Goal: Task Accomplishment & Management: Use online tool/utility

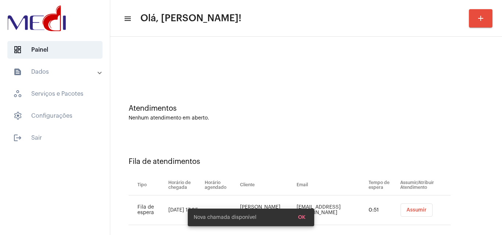
scroll to position [10, 0]
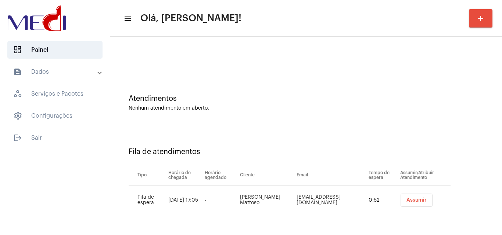
click at [406, 199] on span "Assumir" at bounding box center [416, 200] width 20 height 5
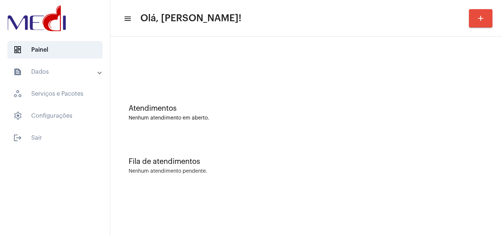
scroll to position [0, 0]
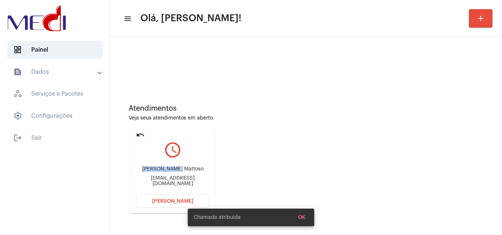
drag, startPoint x: 144, startPoint y: 171, endPoint x: 178, endPoint y: 170, distance: 34.2
click at [178, 170] on div "Samara Rolim Mattoso" at bounding box center [172, 170] width 73 height 6
copy div "Samara Rolim"
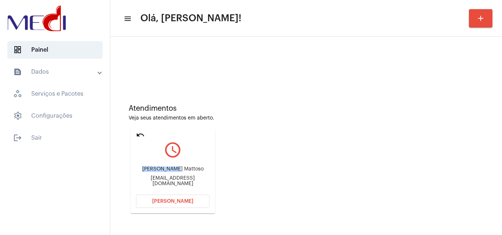
scroll to position [52, 0]
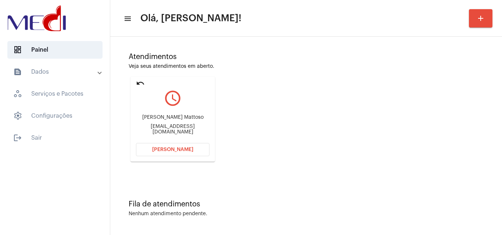
click at [341, 180] on div "Fila de atendimentos Nenhum atendimento pendente." at bounding box center [306, 204] width 384 height 53
click at [295, 153] on div "Atendimentos Veja seus atendimentos em aberto. undo query_builder Samara Rolim …" at bounding box center [306, 105] width 384 height 148
click at [159, 153] on button "[PERSON_NAME]" at bounding box center [172, 149] width 73 height 13
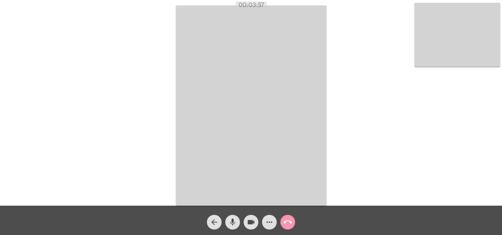
click at [289, 224] on mat-icon "call_end" at bounding box center [287, 222] width 9 height 9
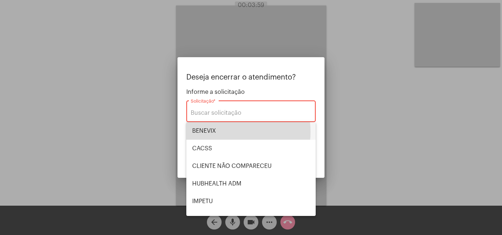
click at [220, 132] on span "BENEVIX" at bounding box center [251, 131] width 118 height 18
type input "BENEVIX"
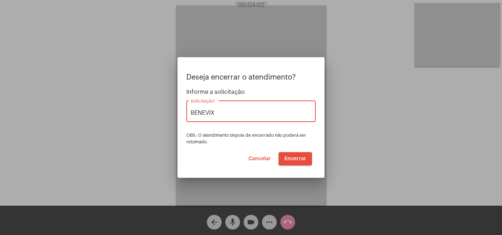
click at [295, 159] on span "Encerrar" at bounding box center [295, 158] width 22 height 5
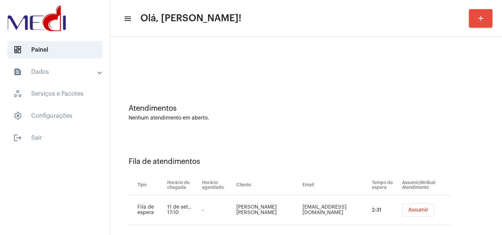
click at [418, 206] on button "Assumir" at bounding box center [418, 210] width 32 height 13
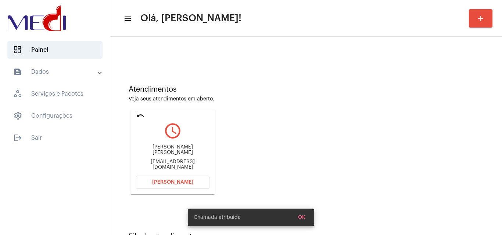
scroll to position [52, 0]
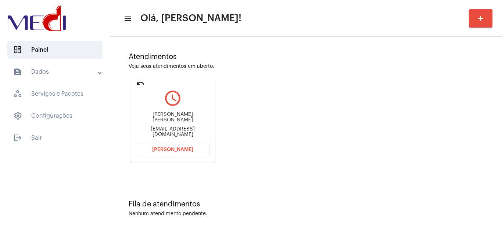
drag, startPoint x: 138, startPoint y: 116, endPoint x: 194, endPoint y: 121, distance: 56.7
click at [194, 121] on div "Maria Eduarda Franco Felex Eduardafrancofelex@hotmail.com" at bounding box center [172, 124] width 73 height 33
copy div "Maria Eduarda Franco"
click at [190, 148] on span "Abrir Chamada" at bounding box center [172, 149] width 41 height 5
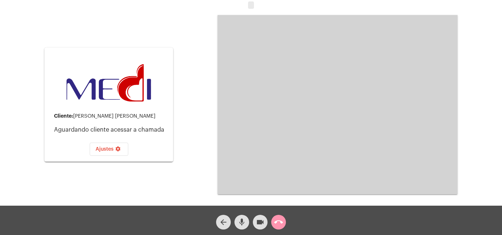
click at [277, 222] on mat-icon "call_end" at bounding box center [278, 222] width 9 height 9
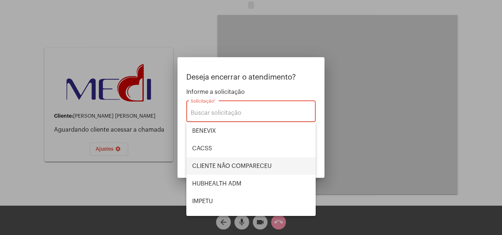
click at [239, 166] on span "CLIENTE NÃO COMPARECEU" at bounding box center [251, 167] width 118 height 18
type input "CLIENTE NÃO COMPARECEU"
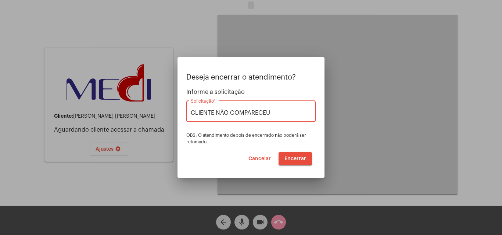
click at [290, 159] on span "Encerrar" at bounding box center [295, 158] width 22 height 5
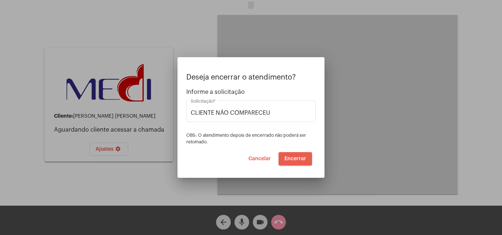
click at [288, 157] on span "Encerrar" at bounding box center [295, 158] width 22 height 5
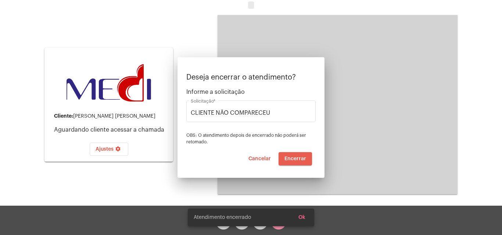
click at [296, 158] on span "Encerrar" at bounding box center [295, 158] width 22 height 5
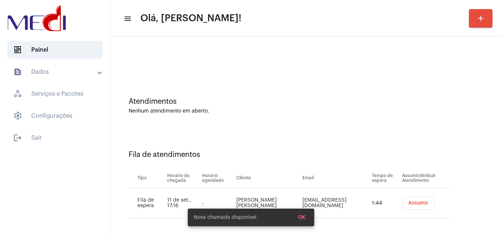
scroll to position [10, 0]
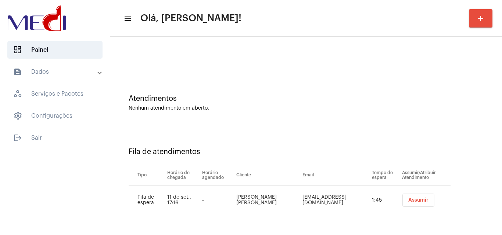
click at [409, 201] on span "Assumir" at bounding box center [418, 200] width 20 height 5
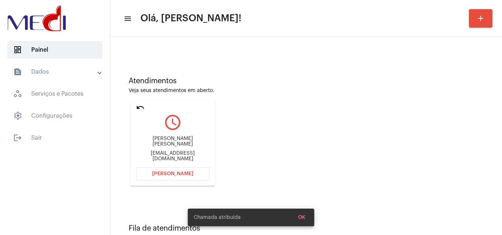
scroll to position [52, 0]
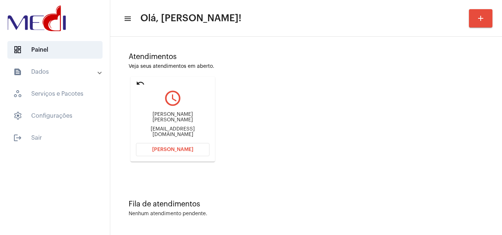
drag, startPoint x: 147, startPoint y: 113, endPoint x: 179, endPoint y: 116, distance: 32.5
click at [179, 116] on div "CLECIO RODRIGUES COUTINHO cleciocoutinho@hotmail.com" at bounding box center [172, 124] width 73 height 33
copy div "CLECIO ROD"
click at [146, 151] on button "Abrir Chamada" at bounding box center [172, 149] width 73 height 13
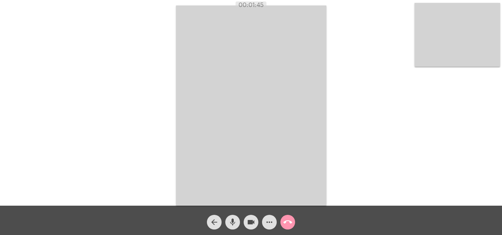
click at [285, 224] on mat-icon "call_end" at bounding box center [287, 222] width 9 height 9
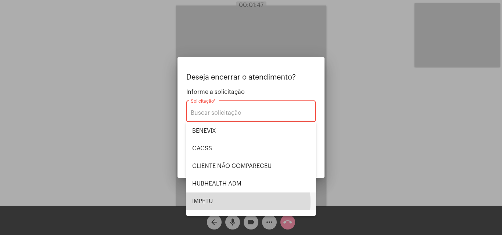
click at [217, 202] on span "IMPETU" at bounding box center [251, 202] width 118 height 18
type input "IMPETU"
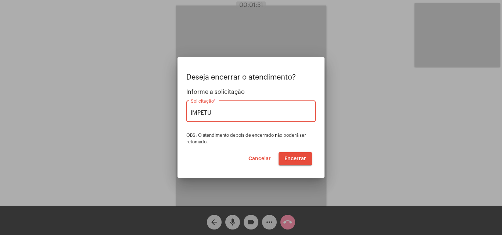
click at [288, 156] on span "Encerrar" at bounding box center [295, 158] width 22 height 5
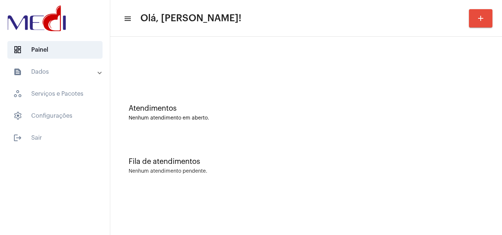
click at [228, 169] on div "Nenhum atendimento pendente." at bounding box center [306, 172] width 355 height 6
click at [222, 111] on div "Atendimentos" at bounding box center [306, 109] width 355 height 8
click at [194, 128] on div "Atendimentos Nenhum atendimento em aberto." at bounding box center [306, 109] width 384 height 53
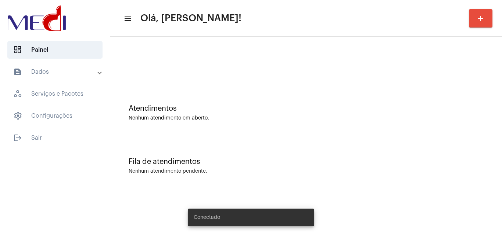
click at [282, 148] on div "Fila de atendimentos Nenhum atendimento pendente." at bounding box center [306, 162] width 384 height 53
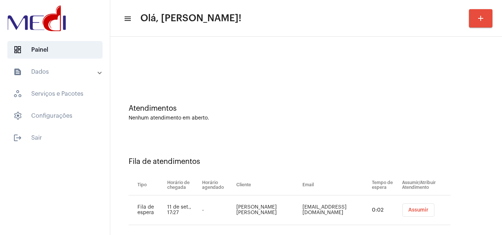
click at [409, 208] on span "Assumir" at bounding box center [418, 210] width 20 height 5
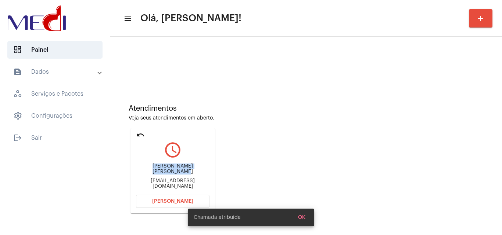
drag, startPoint x: 137, startPoint y: 169, endPoint x: 214, endPoint y: 174, distance: 76.9
click at [214, 174] on mat-card "undo query_builder Maria Eduarda Franco Felex eduardafrancofelex@hotmail.com Ab…" at bounding box center [172, 171] width 84 height 85
copy div "Maria Eduarda Franco Felex"
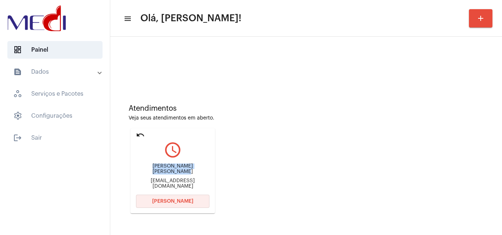
click at [164, 196] on button "[PERSON_NAME]" at bounding box center [172, 201] width 73 height 13
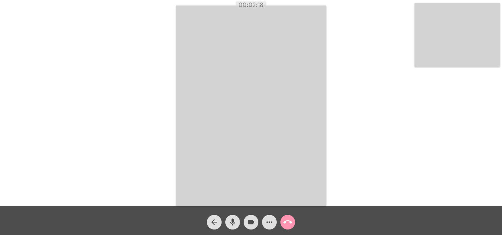
click at [288, 221] on mat-icon "call_end" at bounding box center [287, 222] width 9 height 9
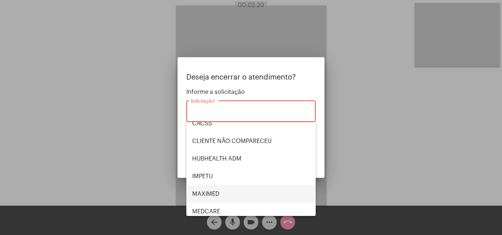
scroll to position [37, 0]
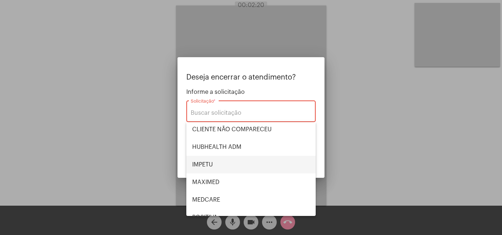
click at [228, 159] on span "IMPETU" at bounding box center [251, 165] width 118 height 18
type input "IMPETU"
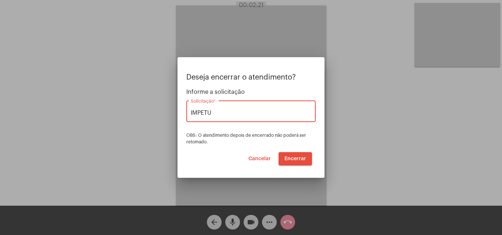
click at [285, 157] on span "Encerrar" at bounding box center [295, 158] width 22 height 5
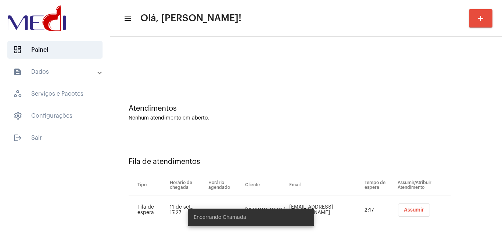
scroll to position [10, 0]
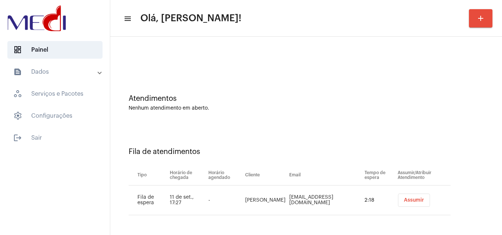
click at [404, 200] on span "Assumir" at bounding box center [414, 200] width 20 height 5
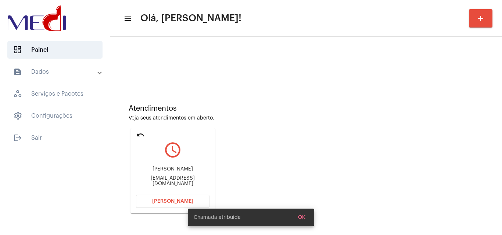
scroll to position [52, 0]
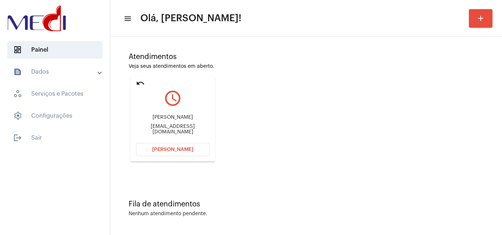
drag, startPoint x: 140, startPoint y: 118, endPoint x: 188, endPoint y: 119, distance: 48.1
click at [188, 119] on div "Adriano Galvão da Silva" at bounding box center [172, 118] width 73 height 6
copy div "Adriano Galvão da"
click at [167, 149] on span "[PERSON_NAME]" at bounding box center [172, 149] width 41 height 5
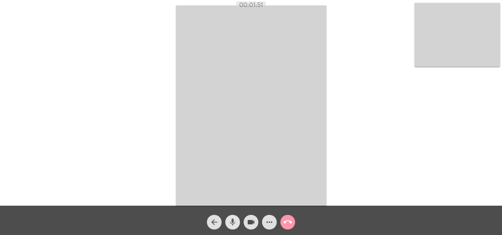
click at [236, 225] on mat-icon "mic" at bounding box center [232, 222] width 9 height 9
click at [230, 224] on mat-icon "mic_off" at bounding box center [232, 222] width 9 height 9
click at [288, 223] on mat-icon "call_end" at bounding box center [287, 222] width 9 height 9
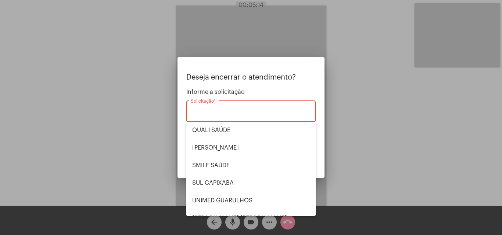
scroll to position [147, 0]
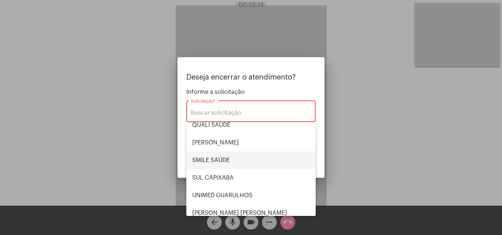
click at [230, 162] on span "SMILE SAÚDE" at bounding box center [251, 161] width 118 height 18
type input "SMILE SAÚDE"
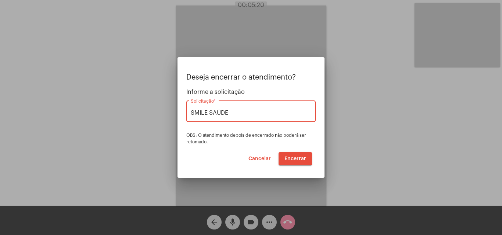
click at [297, 157] on span "Encerrar" at bounding box center [295, 158] width 22 height 5
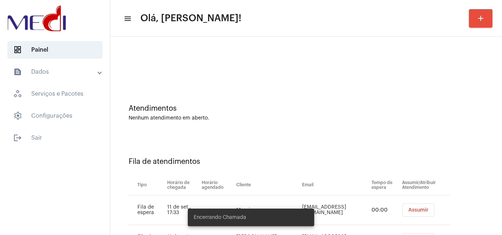
scroll to position [40, 0]
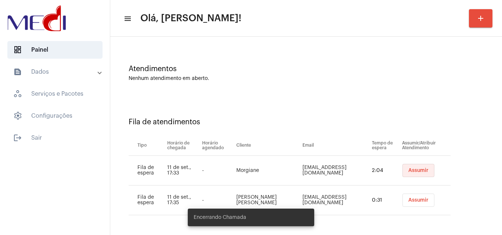
click at [412, 172] on span "Assumir" at bounding box center [418, 170] width 20 height 5
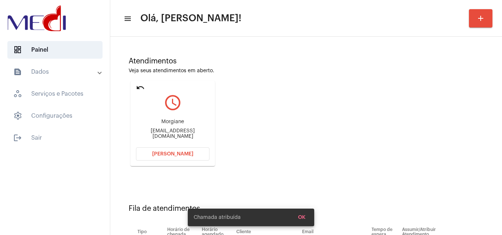
scroll to position [104, 0]
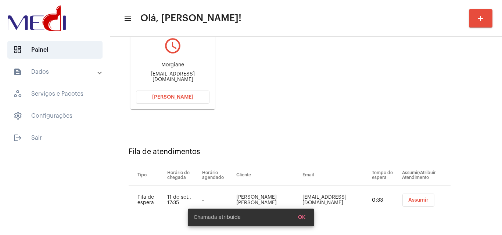
click at [409, 198] on span "Assumir" at bounding box center [418, 200] width 20 height 5
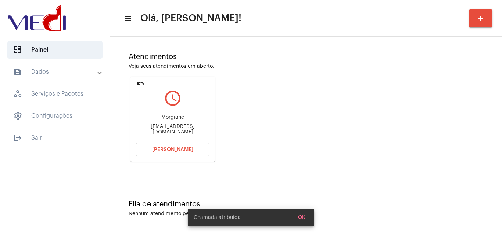
scroll to position [0, 0]
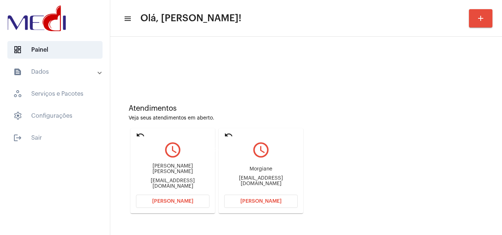
click at [229, 134] on mat-icon "undo" at bounding box center [228, 135] width 9 height 9
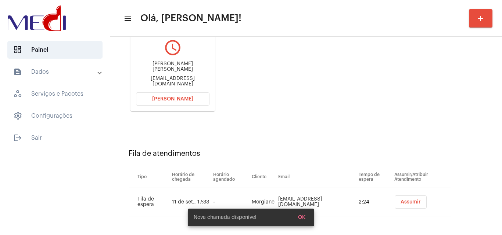
scroll to position [104, 0]
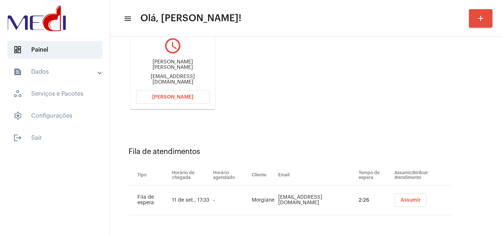
click at [394, 204] on button "Assumir" at bounding box center [410, 200] width 32 height 13
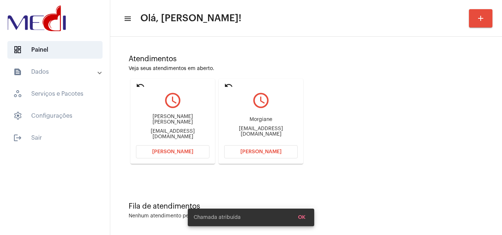
scroll to position [52, 0]
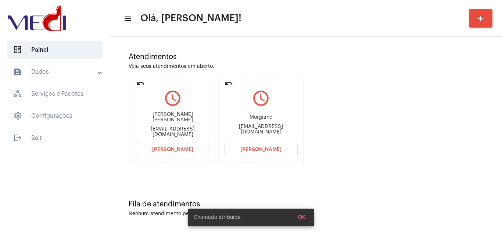
drag, startPoint x: 250, startPoint y: 116, endPoint x: 274, endPoint y: 118, distance: 23.6
click at [274, 118] on div "Morgiane Ane.arqui40@gmail.com" at bounding box center [260, 124] width 73 height 33
copy div "Morgiane"
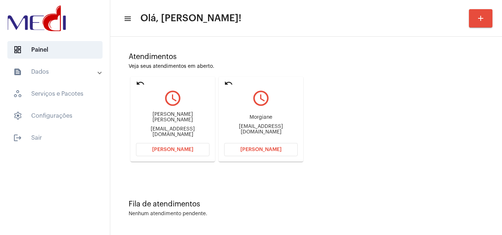
drag, startPoint x: 229, startPoint y: 128, endPoint x: 245, endPoint y: 130, distance: 15.9
click at [245, 130] on div "Ane.arqui40@gmail.com" at bounding box center [260, 129] width 73 height 11
copy div "Ane.a"
click at [243, 149] on span "[PERSON_NAME]" at bounding box center [260, 149] width 41 height 5
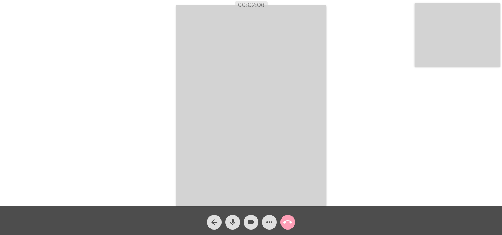
click at [287, 221] on mat-icon "call_end" at bounding box center [287, 222] width 9 height 9
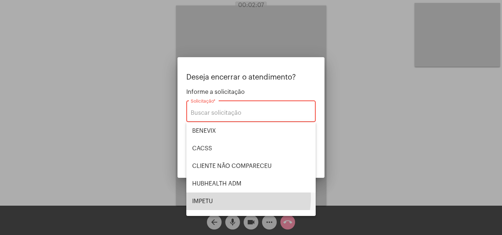
click at [217, 198] on span "IMPETU" at bounding box center [251, 202] width 118 height 18
type input "IMPETU"
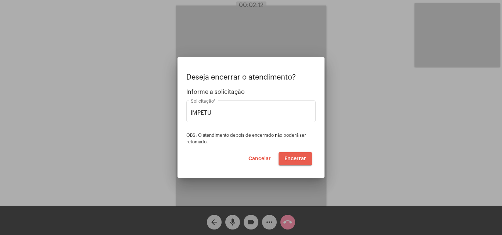
click at [298, 158] on span "Encerrar" at bounding box center [295, 158] width 22 height 5
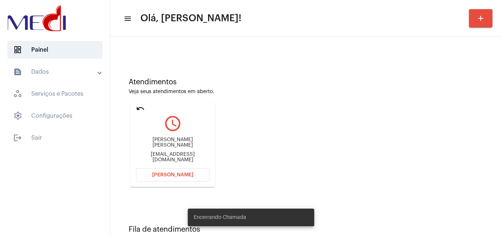
scroll to position [52, 0]
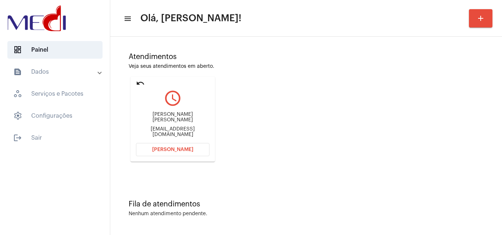
drag, startPoint x: 163, startPoint y: 120, endPoint x: 180, endPoint y: 118, distance: 17.8
click at [180, 118] on div "Carla Aparecida Valério vidal" at bounding box center [172, 117] width 73 height 11
copy div "Carla Aparecida V"
click at [148, 148] on button "[PERSON_NAME]" at bounding box center [172, 149] width 73 height 13
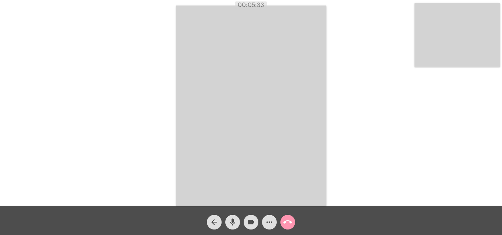
click at [292, 220] on mat-icon "call_end" at bounding box center [287, 222] width 9 height 9
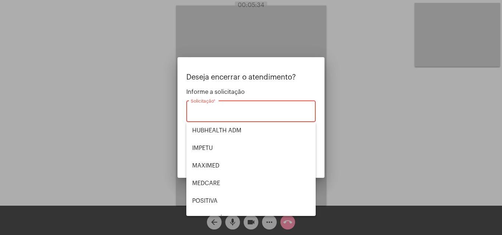
scroll to position [153, 0]
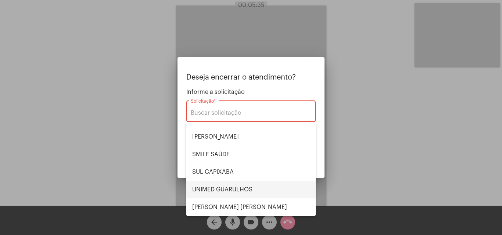
click at [247, 189] on span "UNIMED GUARULHOS" at bounding box center [251, 190] width 118 height 18
type input "UNIMED GUARULHOS"
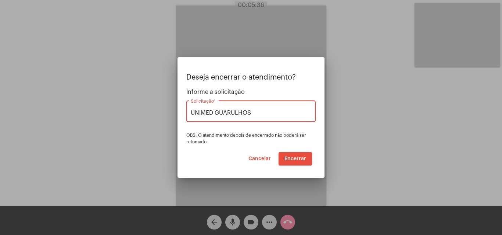
click at [291, 159] on span "Encerrar" at bounding box center [295, 158] width 22 height 5
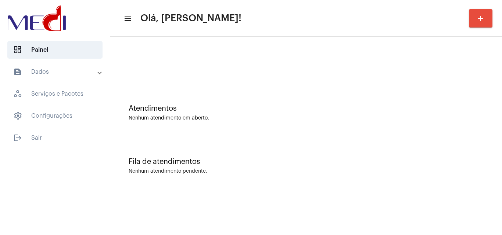
click at [249, 156] on div "Fila de atendimentos Nenhum atendimento pendente." at bounding box center [306, 162] width 384 height 53
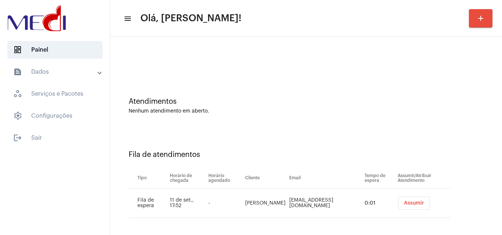
scroll to position [10, 0]
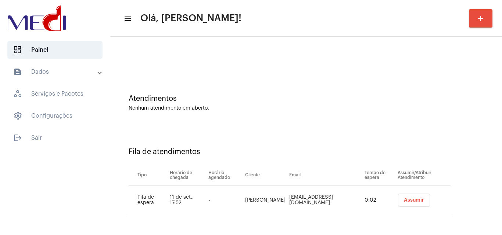
click at [408, 198] on span "Assumir" at bounding box center [414, 200] width 20 height 5
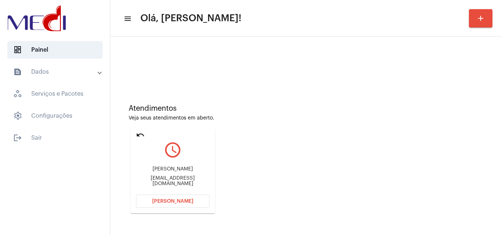
drag, startPoint x: 137, startPoint y: 167, endPoint x: 199, endPoint y: 170, distance: 61.8
click at [199, 170] on div "Lorena de Oliveira Trevenzoli wevertondevehoo@gmail.com" at bounding box center [172, 176] width 73 height 33
click at [163, 200] on span "[PERSON_NAME]" at bounding box center [172, 201] width 41 height 5
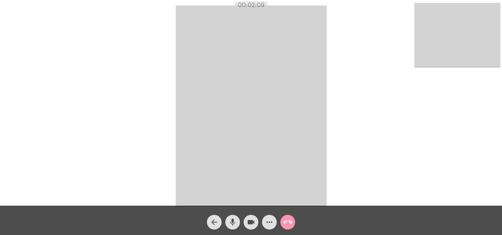
click at [284, 219] on mat-icon "call_end" at bounding box center [287, 222] width 9 height 9
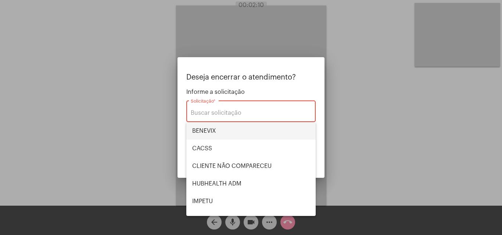
click at [229, 133] on span "BENEVIX" at bounding box center [251, 131] width 118 height 18
type input "BENEVIX"
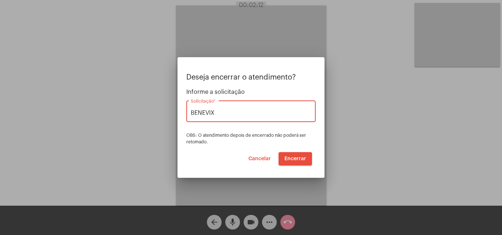
click at [295, 158] on span "Encerrar" at bounding box center [295, 158] width 22 height 5
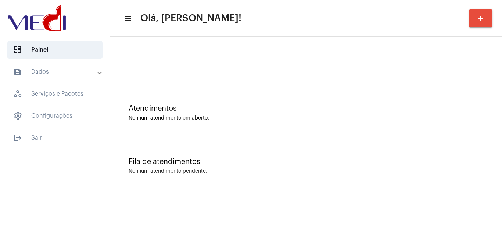
click at [243, 129] on div "Atendimentos Nenhum atendimento em aberto." at bounding box center [306, 109] width 384 height 53
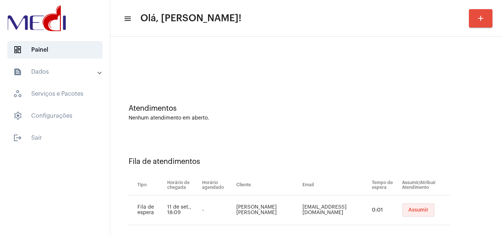
click at [411, 212] on span "Assumir" at bounding box center [418, 210] width 20 height 5
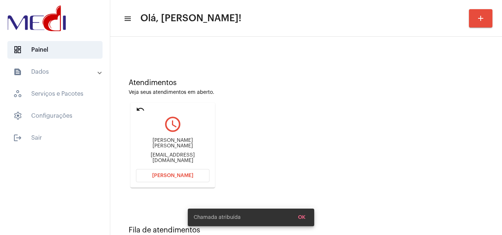
scroll to position [52, 0]
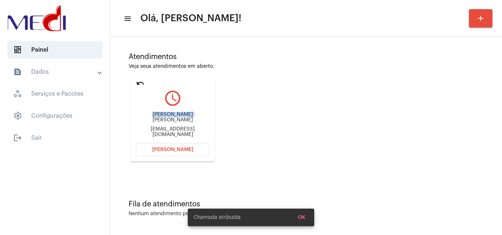
drag, startPoint x: 143, startPoint y: 118, endPoint x: 181, endPoint y: 120, distance: 37.5
click at [181, 120] on div "Keila Fabiana Ribeiro" at bounding box center [172, 117] width 73 height 11
copy div "Keila Fabiana"
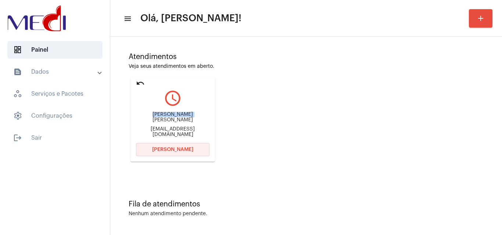
click at [195, 149] on button "Abrir Chamada" at bounding box center [172, 149] width 73 height 13
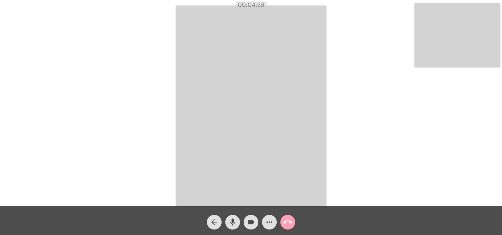
click at [287, 226] on mat-icon "call_end" at bounding box center [287, 222] width 9 height 9
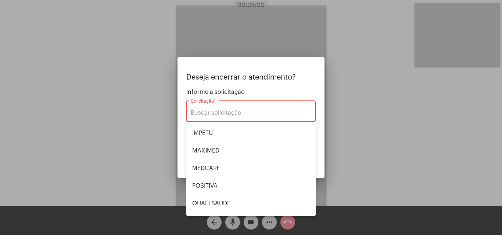
scroll to position [153, 0]
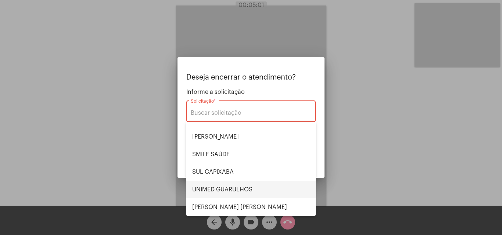
click at [247, 189] on span "UNIMED GUARULHOS" at bounding box center [251, 190] width 118 height 18
type input "UNIMED GUARULHOS"
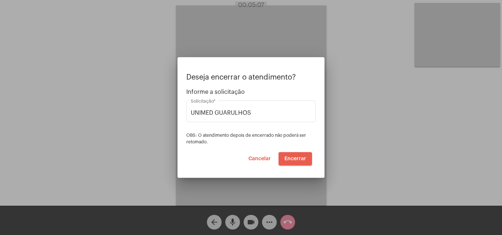
click at [293, 158] on span "Encerrar" at bounding box center [295, 158] width 22 height 5
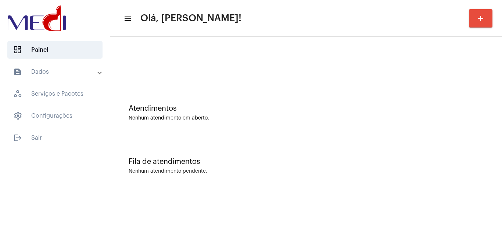
click at [192, 100] on div "Atendimentos Nenhum atendimento em aberto." at bounding box center [306, 109] width 384 height 53
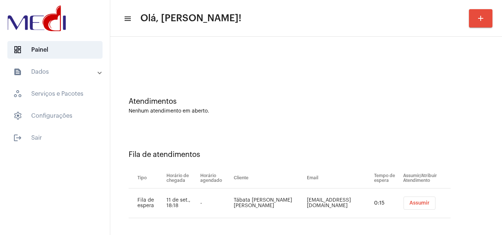
scroll to position [10, 0]
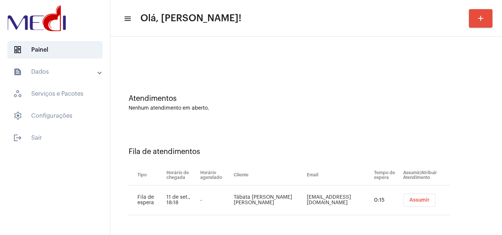
click at [415, 198] on span "Assumir" at bounding box center [419, 200] width 20 height 5
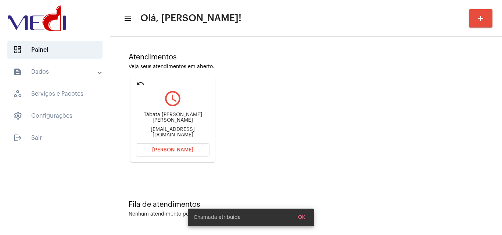
scroll to position [52, 0]
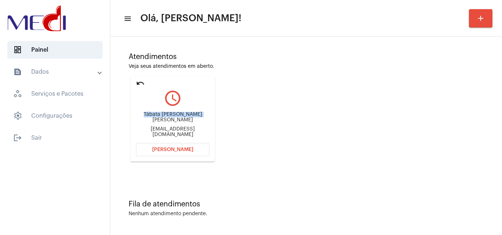
drag, startPoint x: 133, startPoint y: 114, endPoint x: 188, endPoint y: 119, distance: 55.6
click at [188, 119] on mat-card "undo query_builder Tábata [PERSON_NAME] [PERSON_NAME] [EMAIL_ADDRESS][DOMAIN_NA…" at bounding box center [172, 119] width 84 height 85
copy div "[PERSON_NAME]"
click at [156, 151] on span "[PERSON_NAME]" at bounding box center [172, 149] width 41 height 5
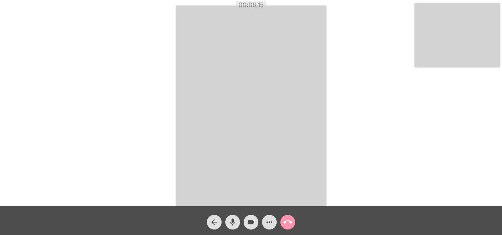
click at [288, 223] on mat-icon "call_end" at bounding box center [287, 222] width 9 height 9
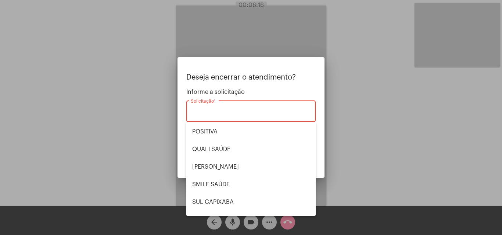
scroll to position [153, 0]
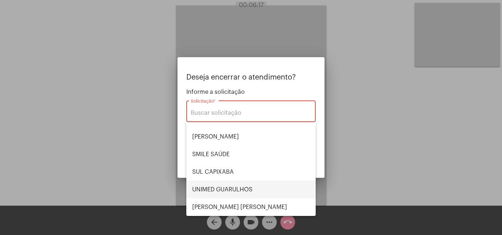
click at [241, 192] on span "UNIMED GUARULHOS" at bounding box center [251, 190] width 118 height 18
type input "UNIMED GUARULHOS"
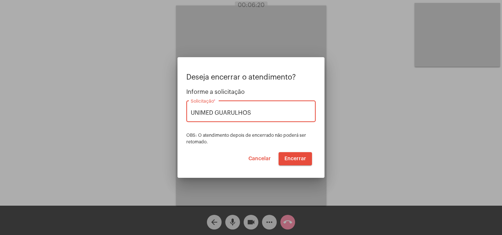
click at [292, 161] on span "Encerrar" at bounding box center [295, 158] width 22 height 5
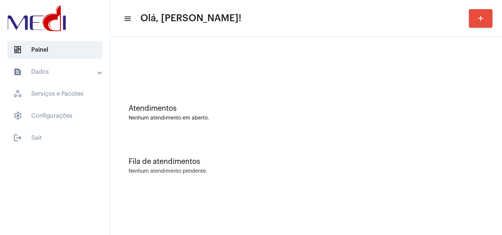
click at [265, 130] on div "Atendimentos Nenhum atendimento em aberto." at bounding box center [306, 109] width 384 height 53
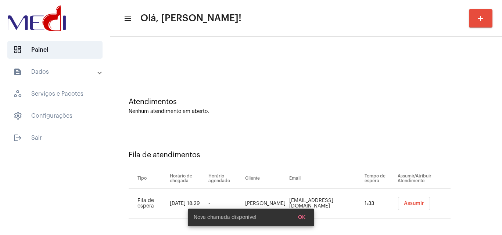
scroll to position [10, 0]
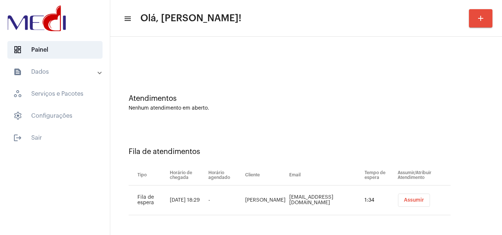
click at [405, 202] on span "Assumir" at bounding box center [414, 200] width 20 height 5
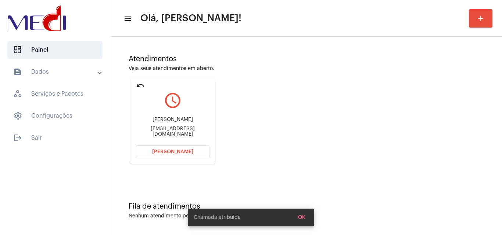
scroll to position [52, 0]
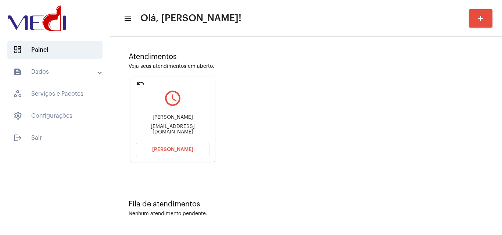
drag, startPoint x: 143, startPoint y: 119, endPoint x: 188, endPoint y: 120, distance: 45.6
click at [188, 120] on div "[PERSON_NAME]" at bounding box center [172, 118] width 73 height 6
copy div "[PERSON_NAME]"
drag, startPoint x: 134, startPoint y: 129, endPoint x: 168, endPoint y: 131, distance: 34.2
click at [168, 131] on mat-card "undo query_builder [PERSON_NAME] [EMAIL_ADDRESS][DOMAIN_NAME] [PERSON_NAME]" at bounding box center [172, 119] width 84 height 85
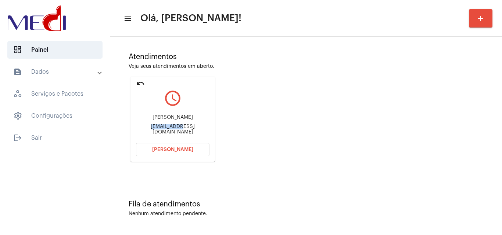
copy div "Luandamagal"
click at [187, 149] on span "[PERSON_NAME]" at bounding box center [172, 149] width 41 height 5
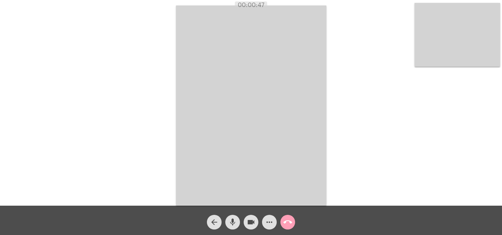
click at [287, 220] on mat-icon "call_end" at bounding box center [287, 222] width 9 height 9
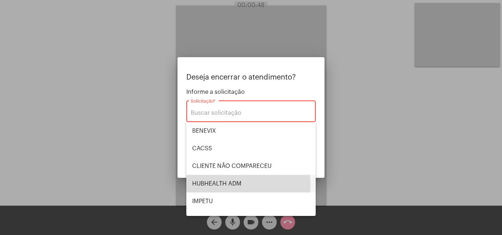
click at [220, 185] on span "HUBHEALTH ADM" at bounding box center [251, 184] width 118 height 18
type input "HUBHEALTH ADM"
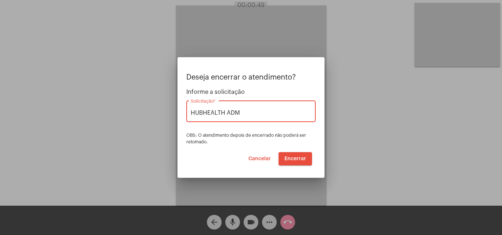
click at [299, 160] on span "Encerrar" at bounding box center [295, 158] width 22 height 5
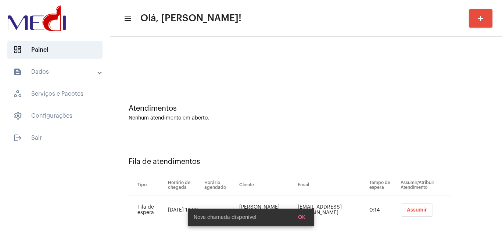
scroll to position [10, 0]
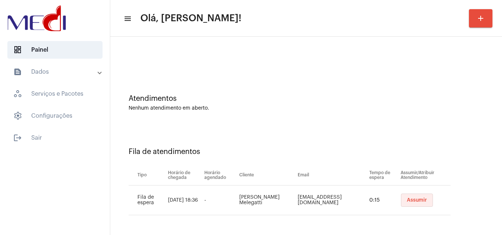
click at [407, 201] on span "Assumir" at bounding box center [417, 200] width 20 height 5
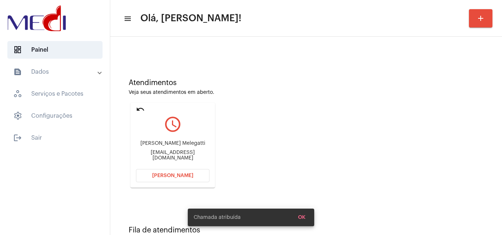
scroll to position [52, 0]
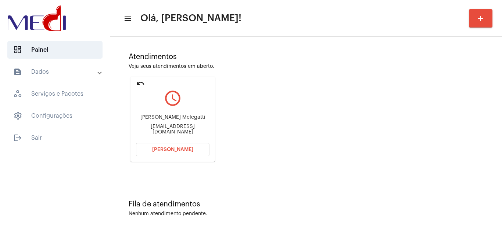
drag, startPoint x: 141, startPoint y: 119, endPoint x: 198, endPoint y: 122, distance: 56.3
click at [198, 120] on div "Diana Vieira Melegatti" at bounding box center [172, 118] width 73 height 6
copy div "Diana Vieira Melegatt"
click at [170, 146] on button "Abrir Chamada" at bounding box center [172, 149] width 73 height 13
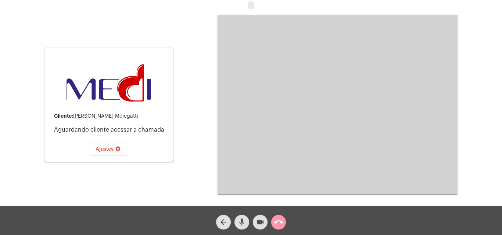
click at [240, 222] on mat-icon "mic" at bounding box center [241, 222] width 9 height 9
click at [281, 225] on mat-icon "call_end" at bounding box center [278, 222] width 9 height 9
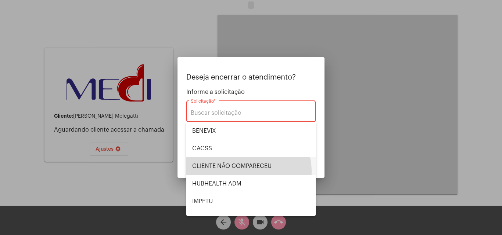
click at [242, 172] on span "CLIENTE NÃO COMPARECEU" at bounding box center [251, 167] width 118 height 18
type input "CLIENTE NÃO COMPARECEU"
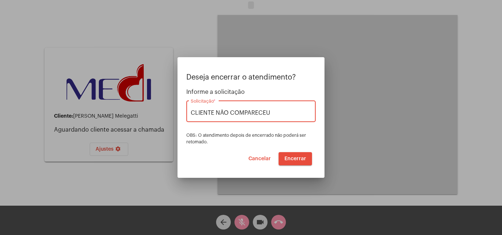
click at [295, 160] on span "Encerrar" at bounding box center [295, 158] width 22 height 5
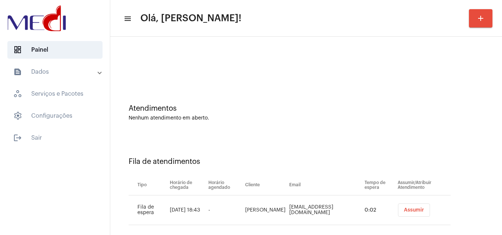
click at [408, 209] on span "Assumir" at bounding box center [414, 210] width 20 height 5
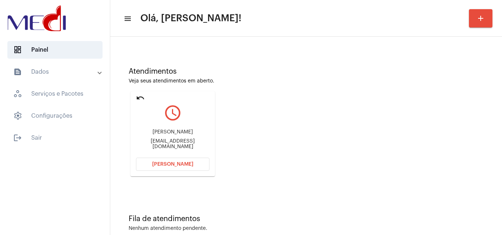
scroll to position [52, 0]
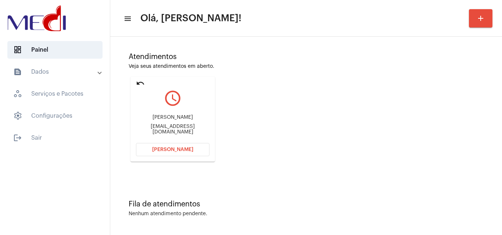
drag, startPoint x: 139, startPoint y: 118, endPoint x: 199, endPoint y: 119, distance: 59.9
click at [199, 119] on div "Miguel Ribeiro Rodrigues" at bounding box center [172, 118] width 73 height 6
click at [254, 126] on div "Atendimentos Veja seus atendimentos em aberto. undo query_builder Miguel Ribeir…" at bounding box center [306, 105] width 384 height 148
click at [161, 148] on span "Abrir Chamada" at bounding box center [172, 149] width 41 height 5
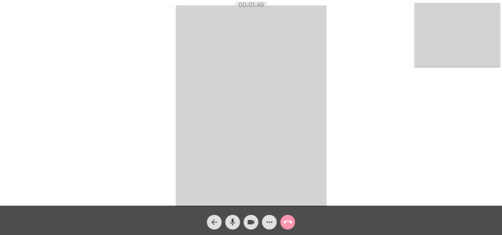
click at [285, 224] on mat-icon "call_end" at bounding box center [287, 222] width 9 height 9
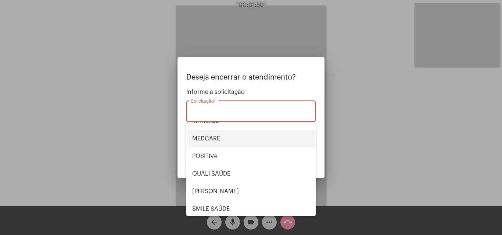
scroll to position [153, 0]
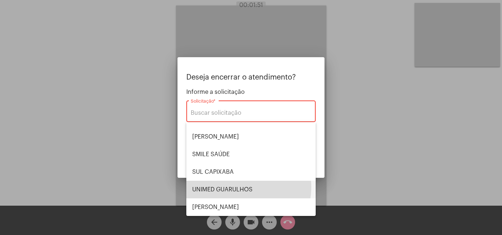
click at [239, 187] on span "UNIMED GUARULHOS" at bounding box center [251, 190] width 118 height 18
type input "UNIMED GUARULHOS"
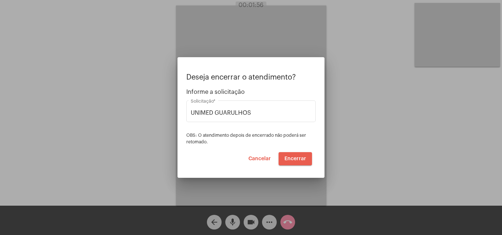
click at [296, 159] on span "Encerrar" at bounding box center [295, 158] width 22 height 5
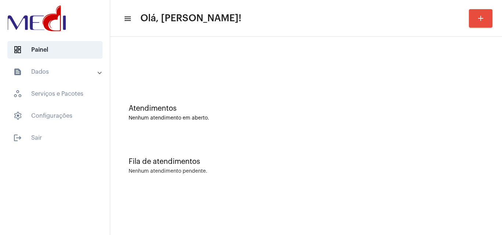
drag, startPoint x: 175, startPoint y: 85, endPoint x: 188, endPoint y: 67, distance: 21.9
click at [186, 69] on div "Atendimentos Nenhum atendimento em aberto. Fila de atendimentos Nenhum atendime…" at bounding box center [306, 114] width 384 height 149
click at [363, 156] on div "Fila de atendimentos Nenhum atendimento pendente." at bounding box center [306, 162] width 384 height 53
click at [313, 81] on div at bounding box center [306, 61] width 384 height 42
click at [294, 117] on div "Nenhum atendimento em aberto." at bounding box center [306, 119] width 355 height 6
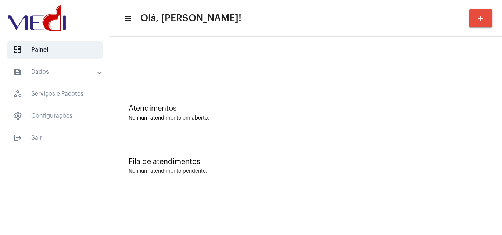
click at [238, 122] on div "Atendimentos Nenhum atendimento em aberto." at bounding box center [306, 109] width 384 height 53
click at [359, 79] on div at bounding box center [306, 61] width 384 height 42
click at [190, 141] on div "Fila de atendimentos Nenhum atendimento pendente." at bounding box center [306, 162] width 384 height 53
click at [266, 120] on div "Atendimentos Nenhum atendimento em aberto." at bounding box center [306, 109] width 384 height 53
drag, startPoint x: 198, startPoint y: 131, endPoint x: 180, endPoint y: 106, distance: 31.3
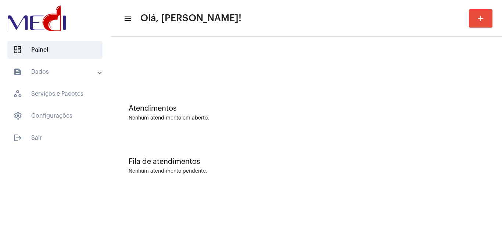
click at [195, 129] on div "Atendimentos Nenhum atendimento em aberto." at bounding box center [306, 109] width 384 height 53
click at [261, 102] on div "Atendimentos Nenhum atendimento em aberto." at bounding box center [306, 109] width 384 height 53
click at [220, 133] on div "Atendimentos Nenhum atendimento em aberto." at bounding box center [306, 109] width 384 height 53
